Goal: Task Accomplishment & Management: Manage account settings

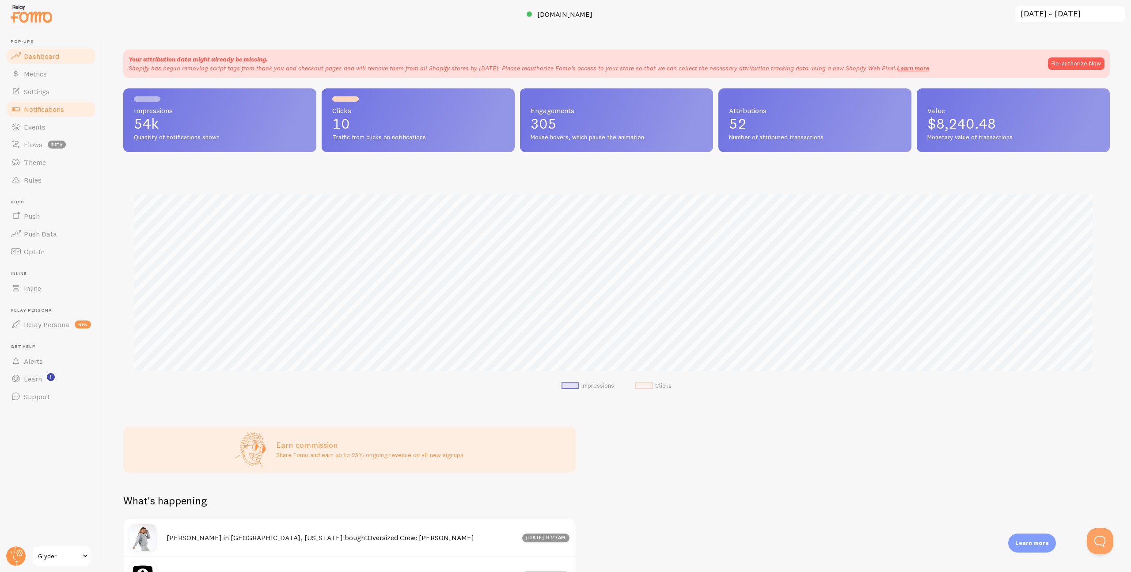
click at [53, 102] on link "Notifications" at bounding box center [50, 109] width 91 height 18
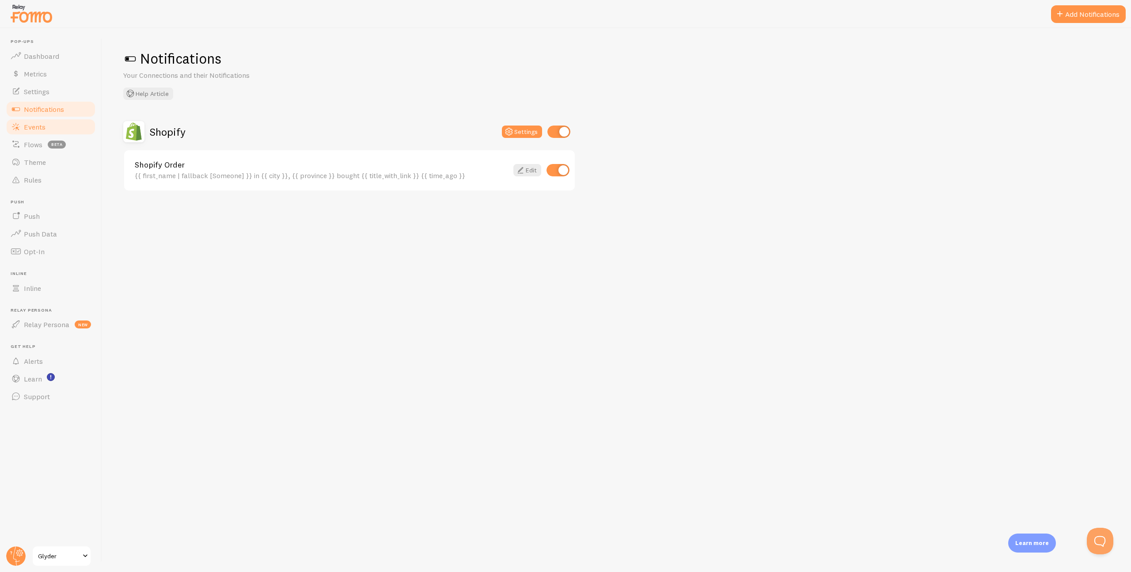
click at [44, 130] on span "Events" at bounding box center [35, 126] width 22 height 9
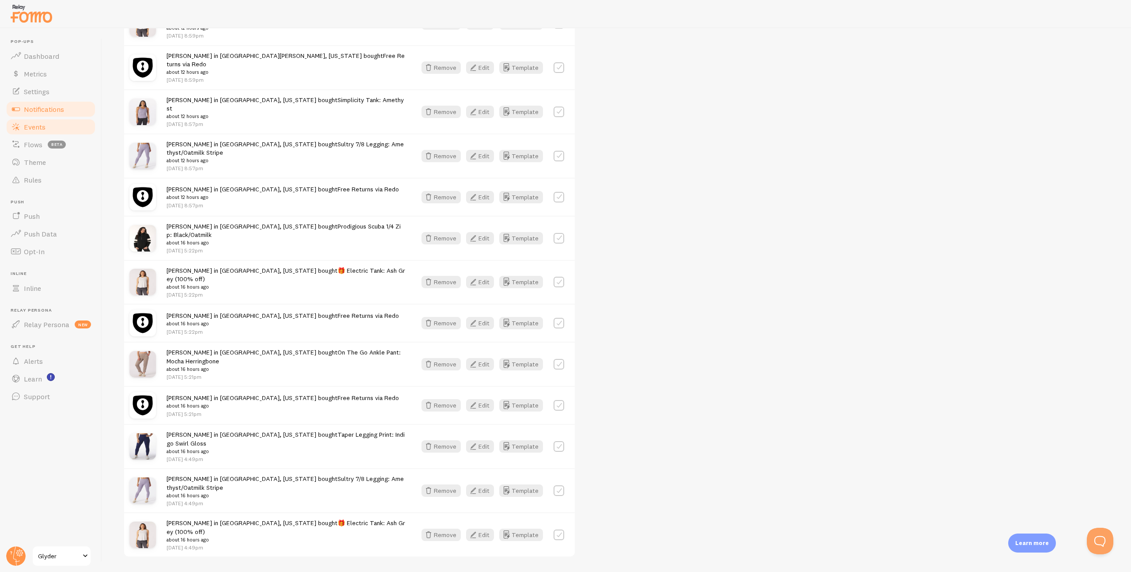
scroll to position [766, 0]
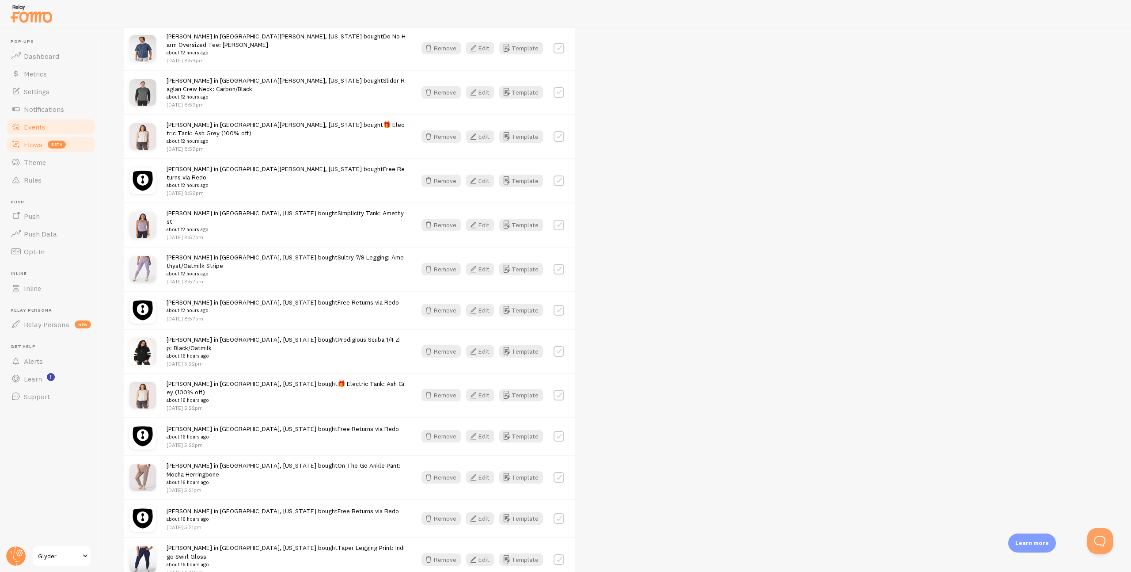
click at [48, 143] on span "beta" at bounding box center [57, 145] width 18 height 8
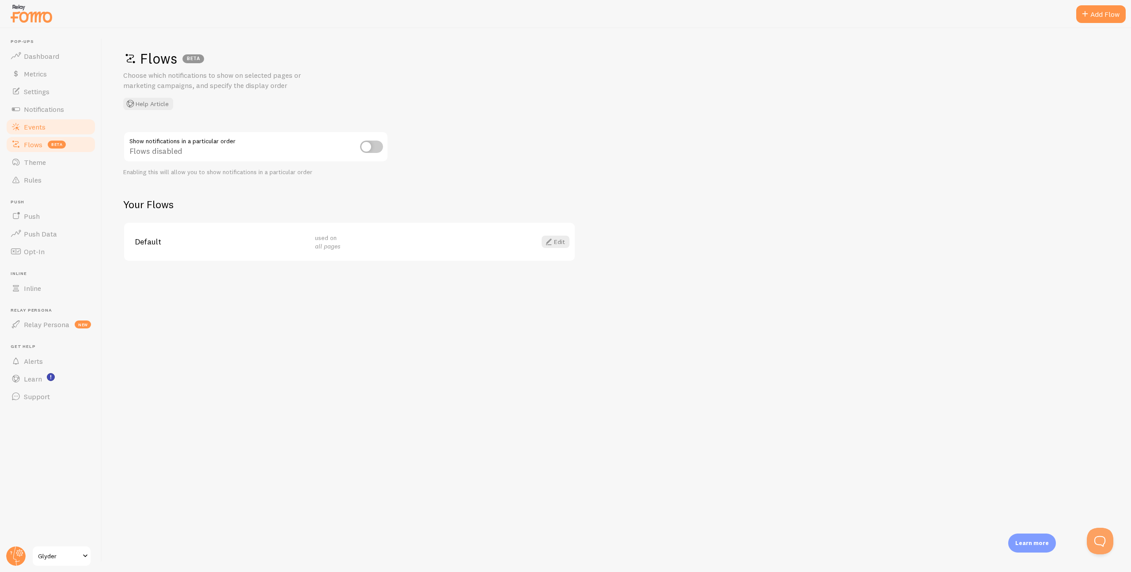
click at [46, 130] on link "Events" at bounding box center [50, 127] width 91 height 18
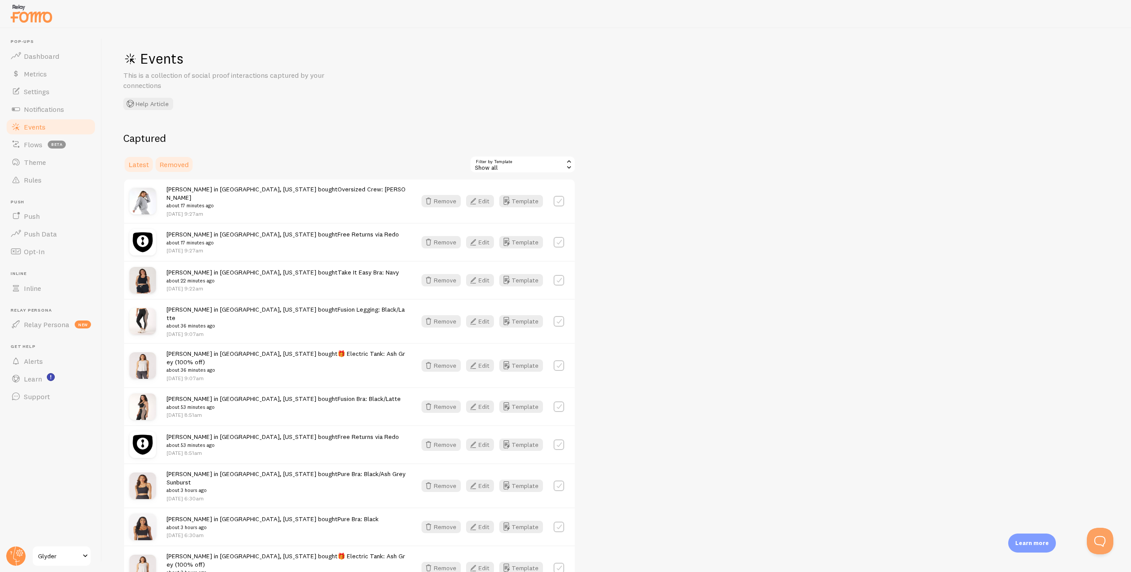
click at [183, 163] on span "Removed" at bounding box center [174, 164] width 29 height 9
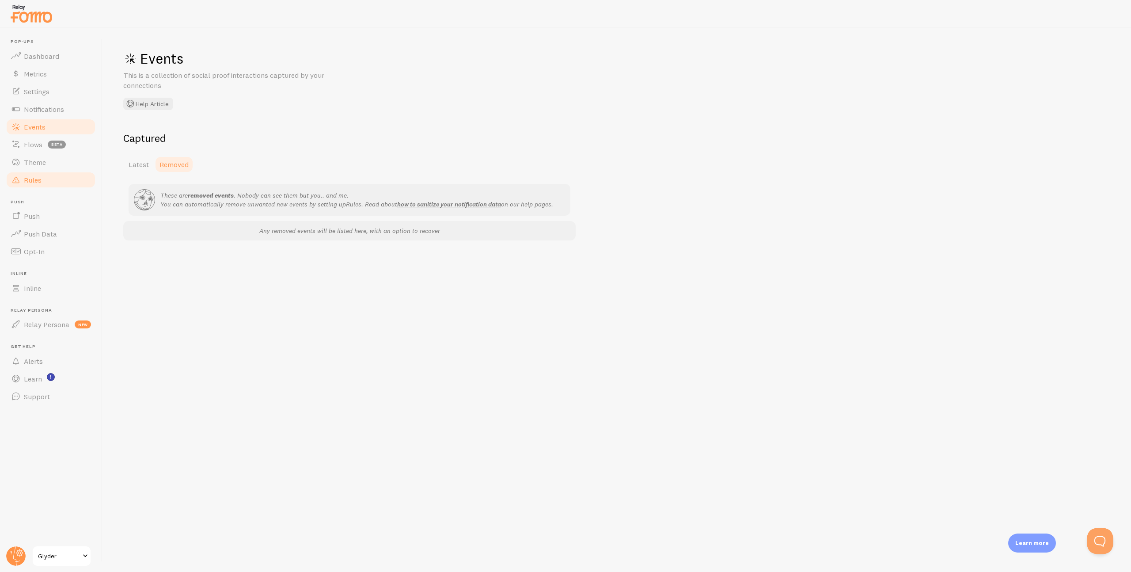
click at [59, 183] on link "Rules" at bounding box center [50, 180] width 91 height 18
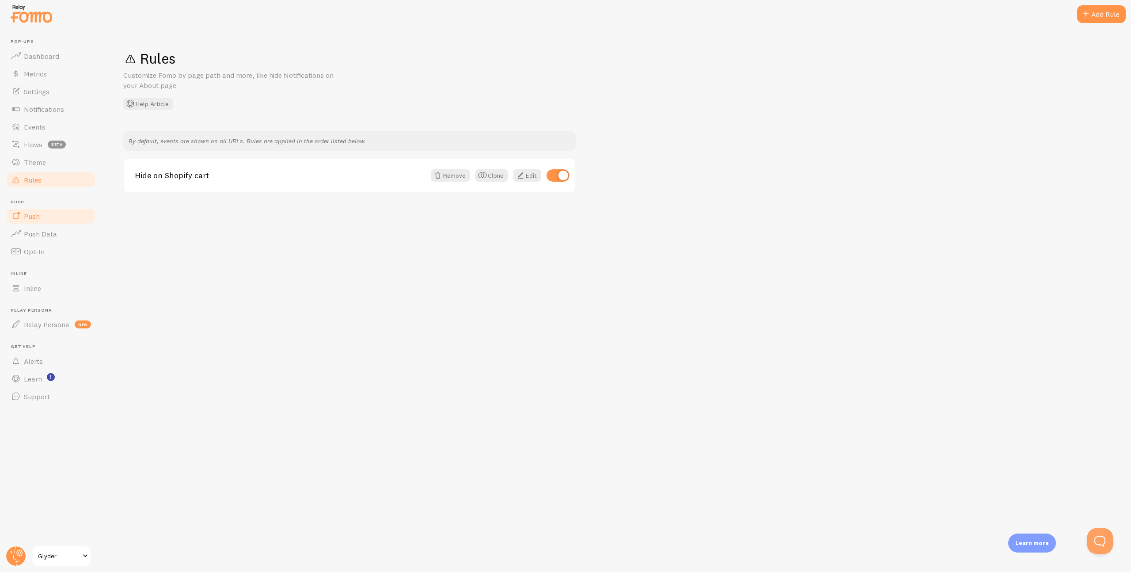
click at [64, 213] on link "Push" at bounding box center [50, 216] width 91 height 18
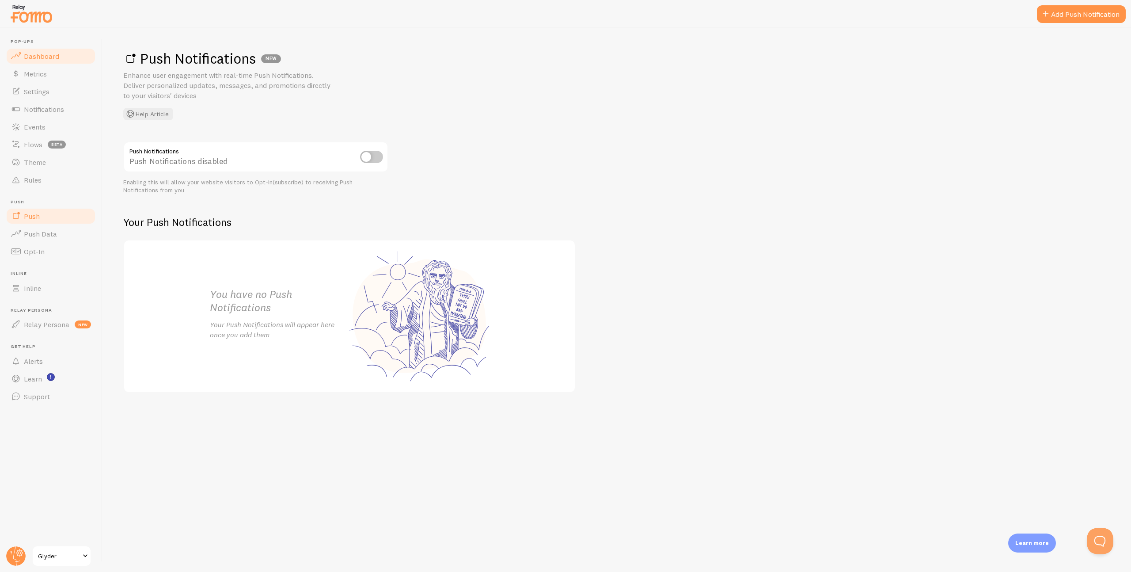
click at [55, 48] on link "Dashboard" at bounding box center [50, 56] width 91 height 18
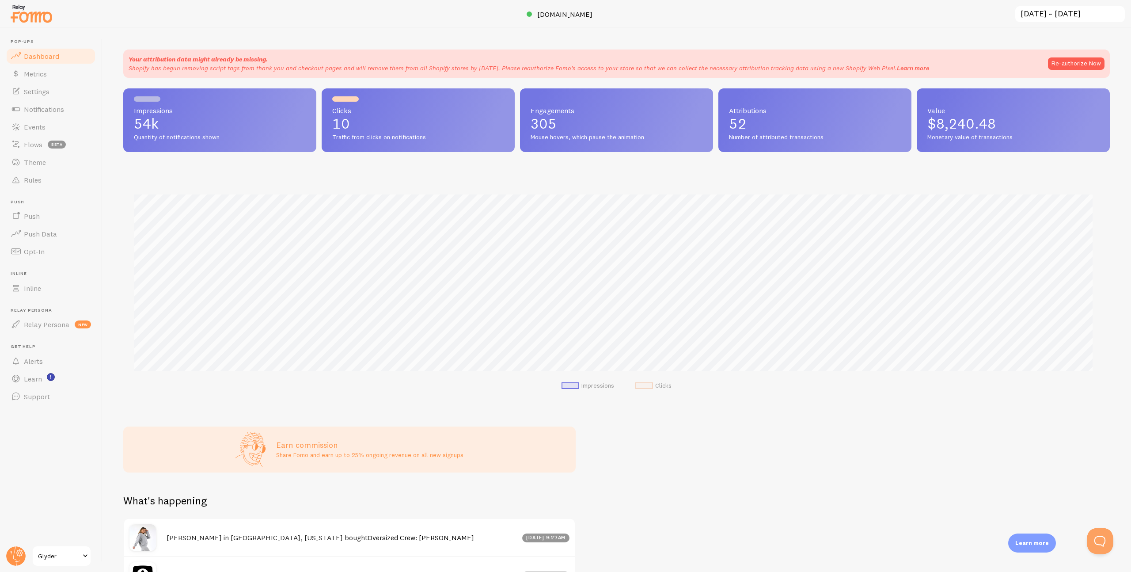
scroll to position [232, 980]
click at [1056, 65] on button "Re-authorize Now" at bounding box center [1076, 63] width 57 height 12
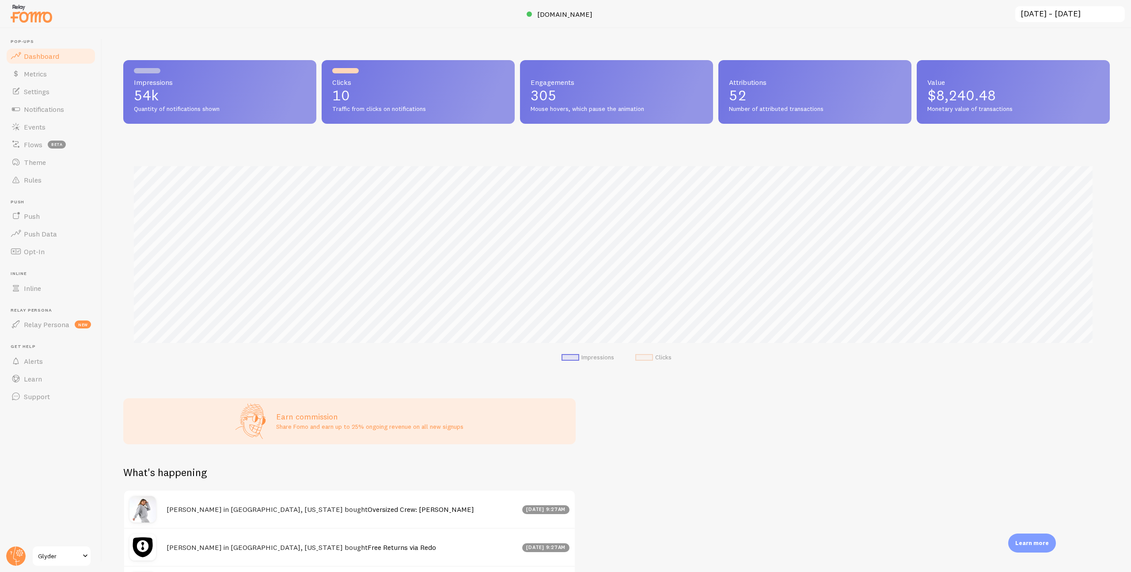
scroll to position [441706, 440958]
